Goal: Complete application form

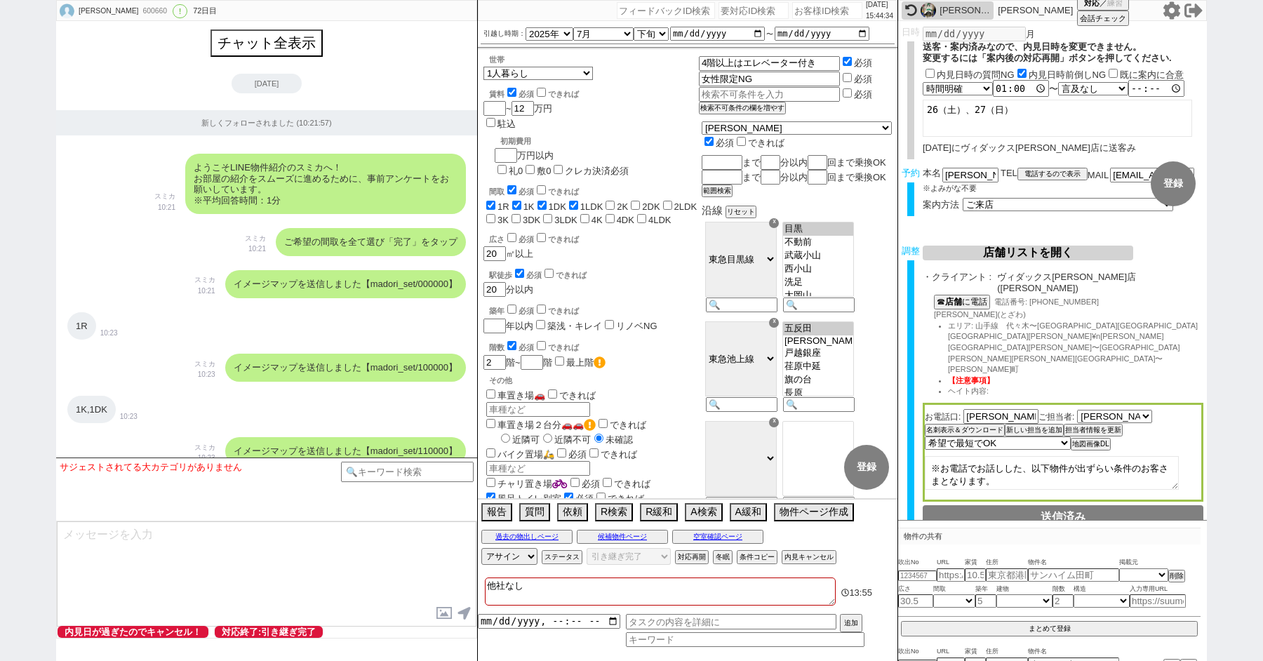
select select "2025"
select select "7"
select select "34"
select select "0"
select select "56"
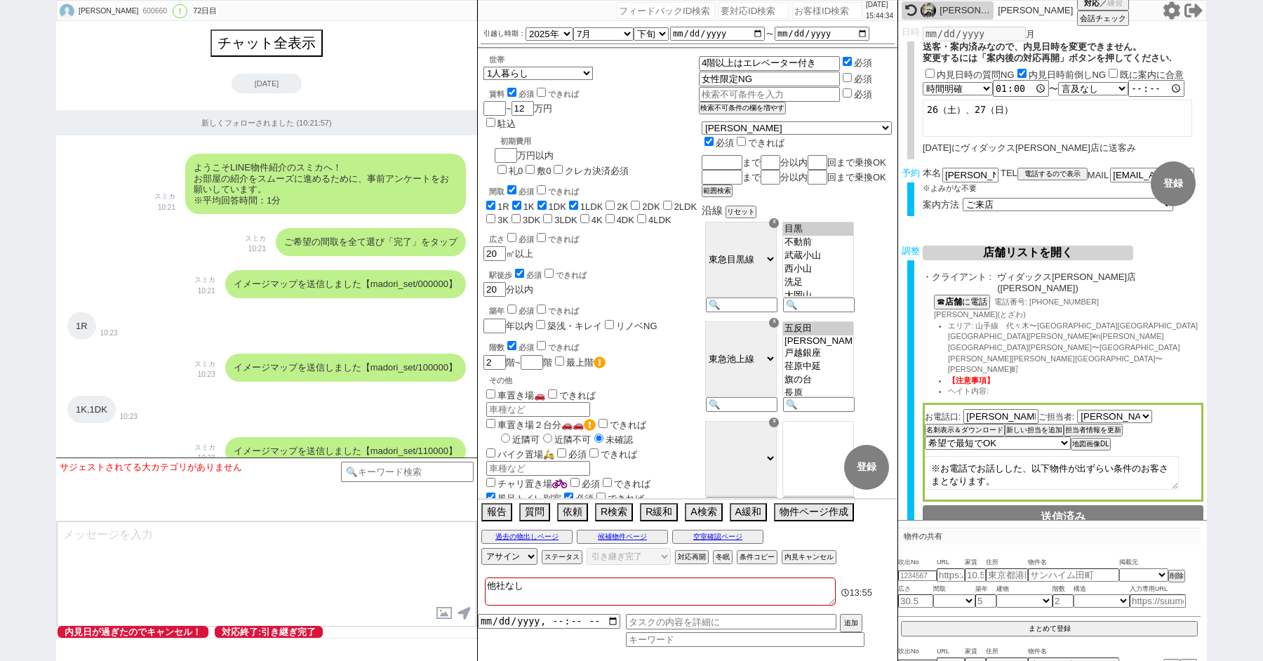
select select "1387"
select select "54"
select select "1360"
select select "100"
select select "1"
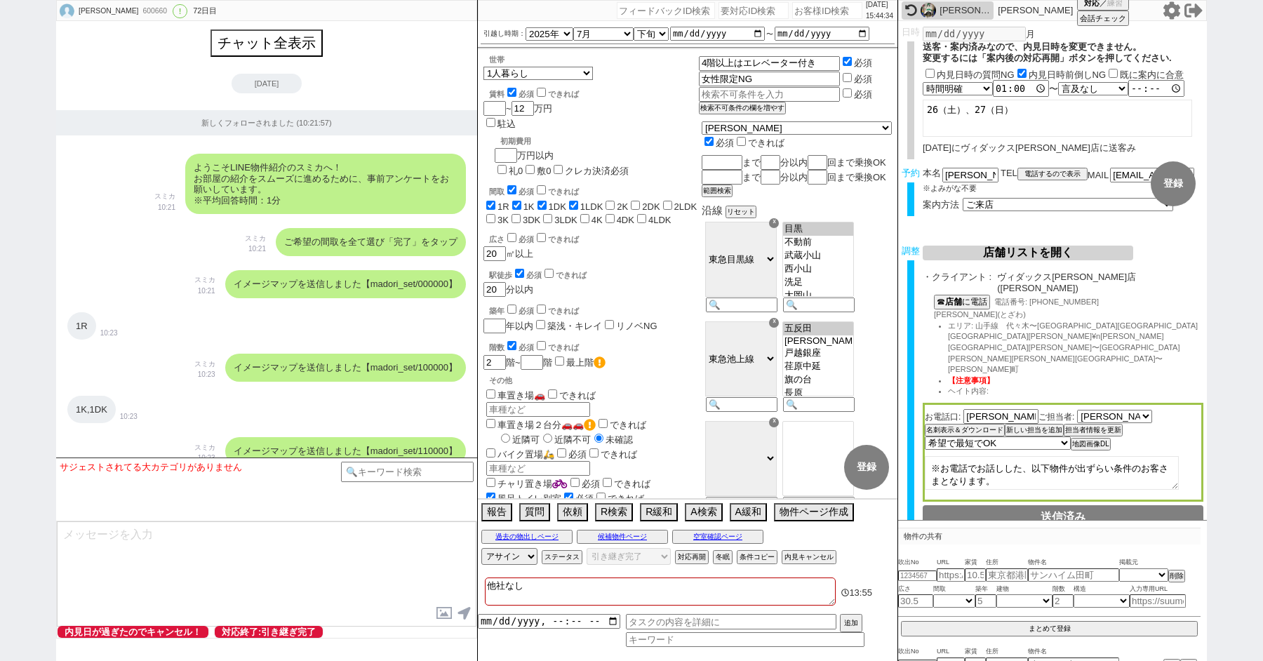
select select "2"
select select "401"
select select "5"
select select
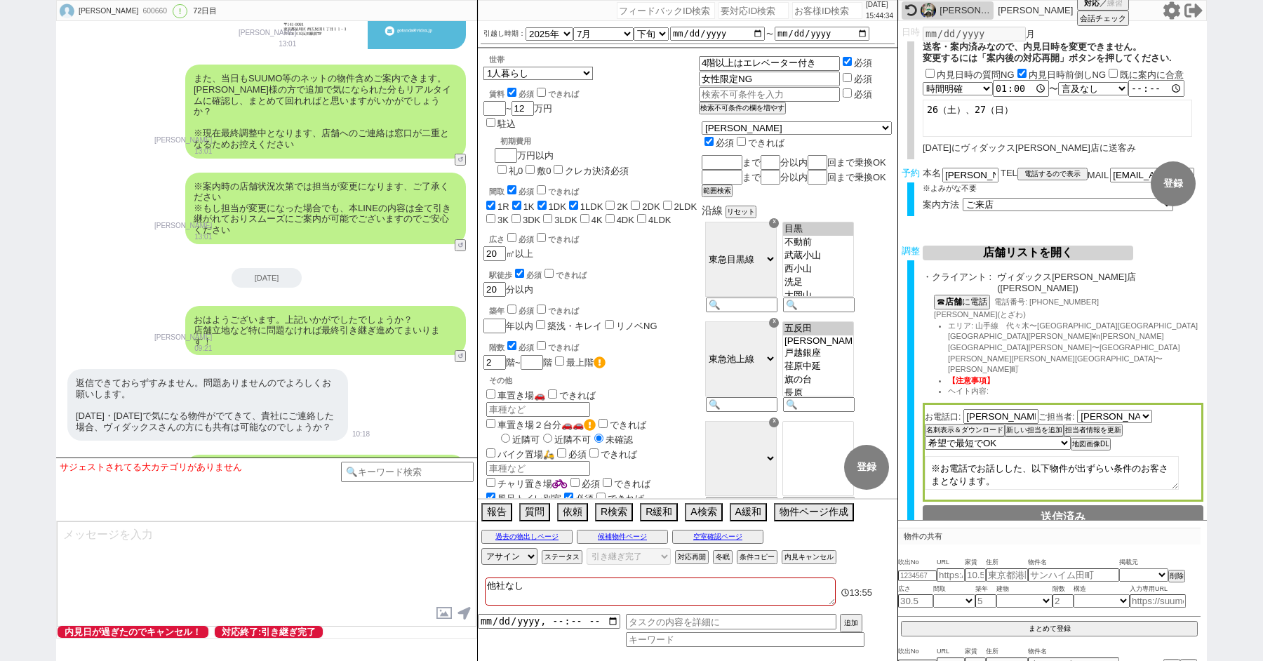
scroll to position [17967, 0]
